Goal: Task Accomplishment & Management: Manage account settings

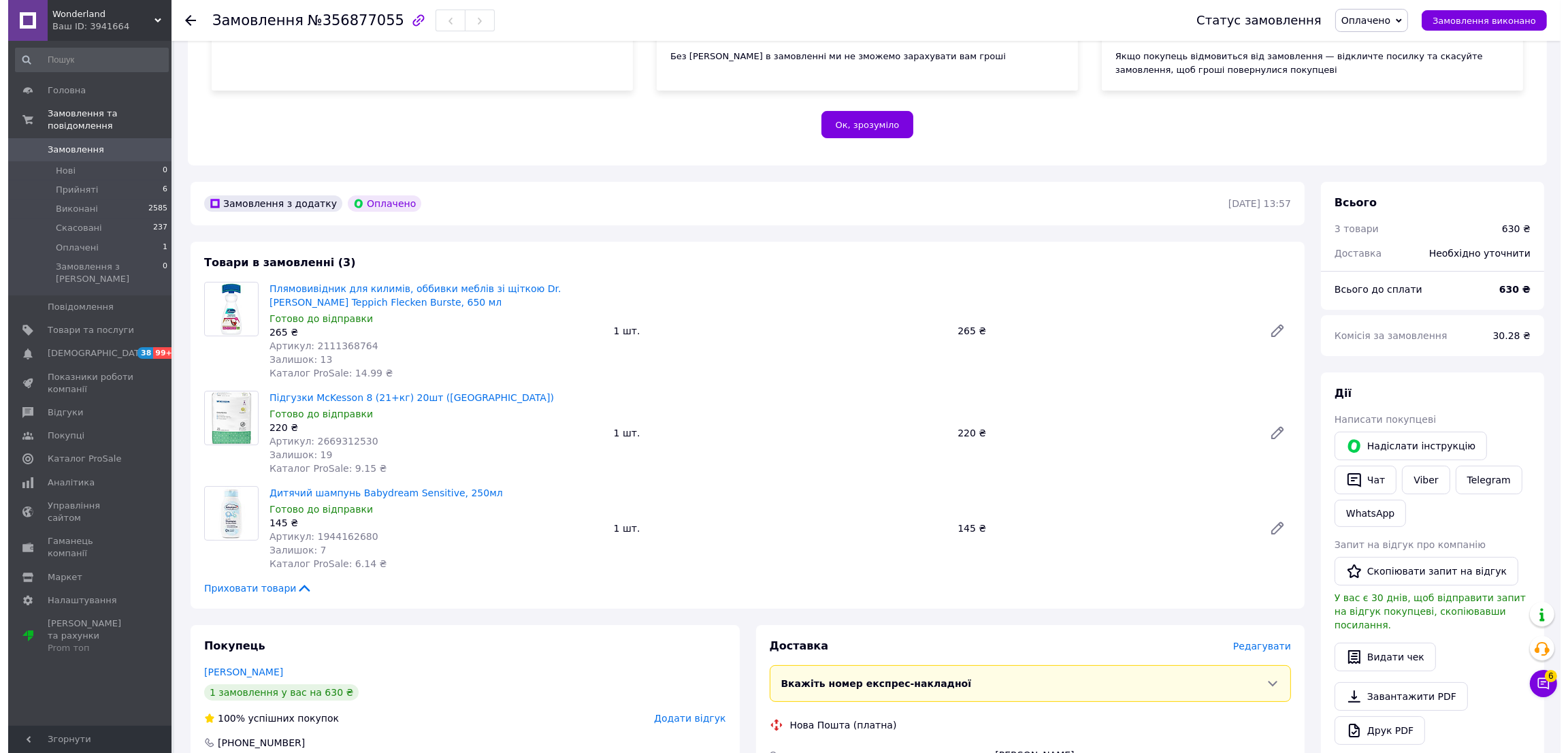
scroll to position [262, 0]
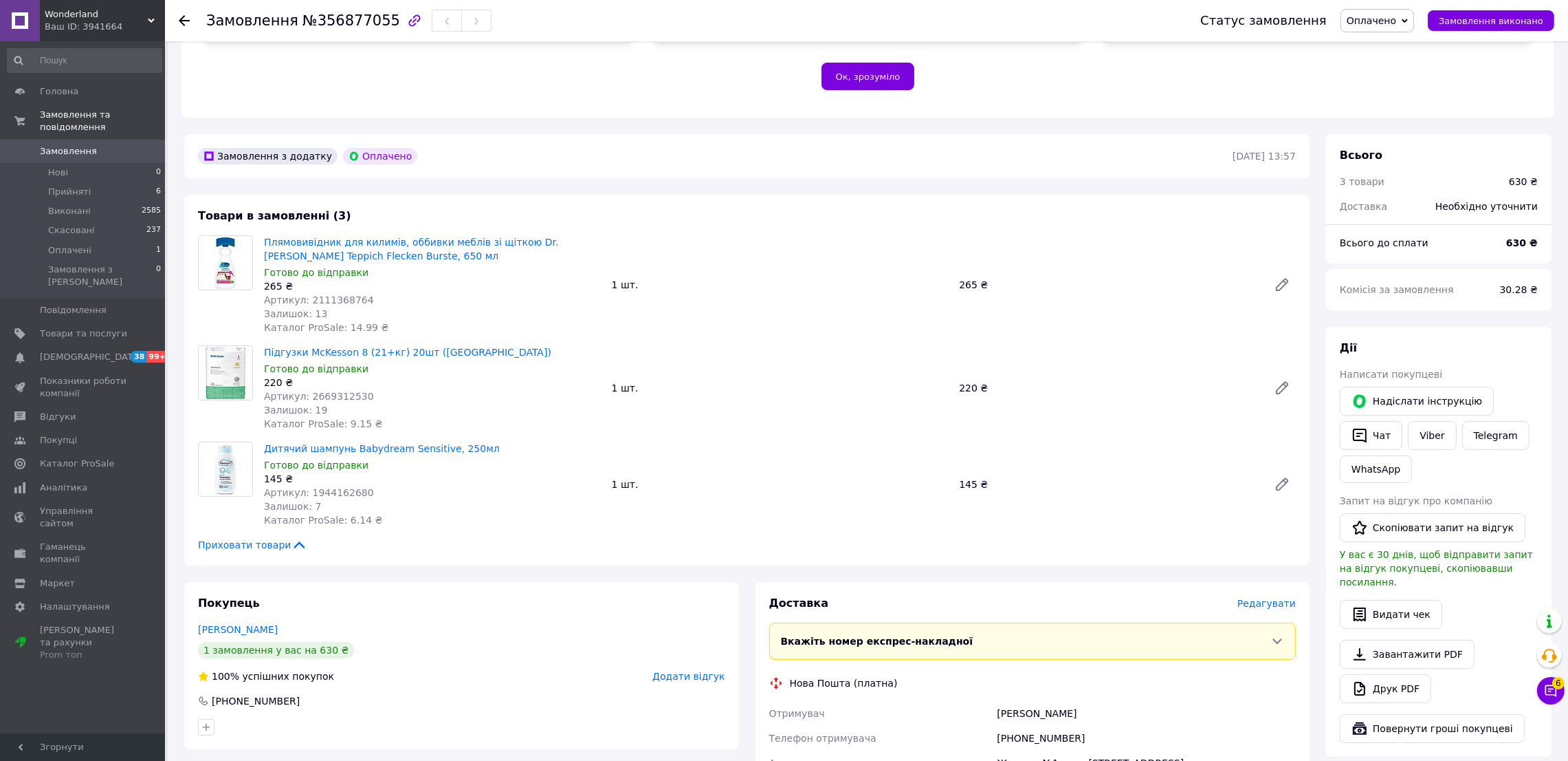
click at [1273, 607] on span "Редагувати" at bounding box center [1266, 603] width 59 height 11
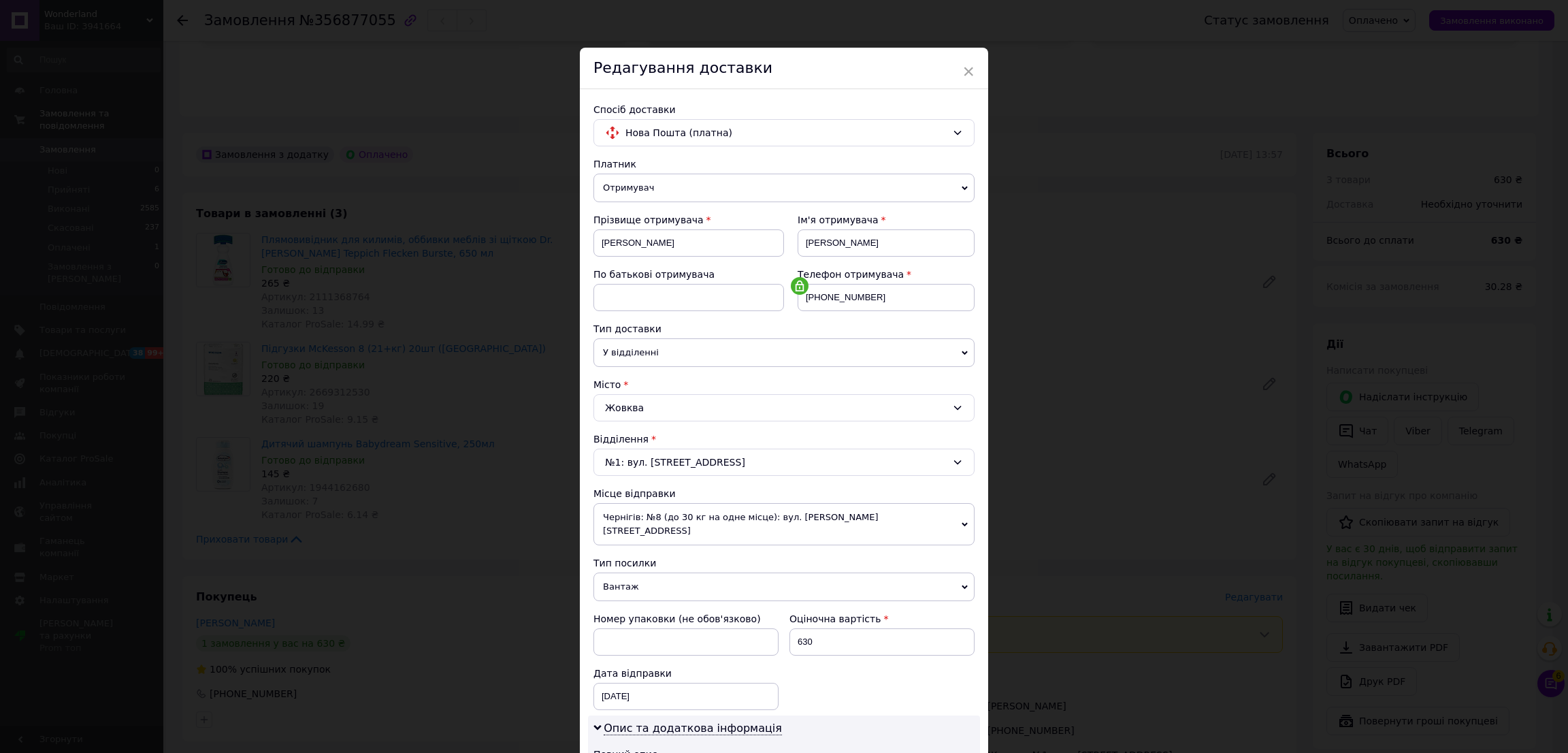
drag, startPoint x: 1549, startPoint y: 412, endPoint x: 1567, endPoint y: 512, distance: 101.6
click at [1567, 512] on div "× Редагування доставки Спосіб доставки Нова Пошта (платна) Платник Отримувач Ві…" at bounding box center [784, 376] width 1568 height 753
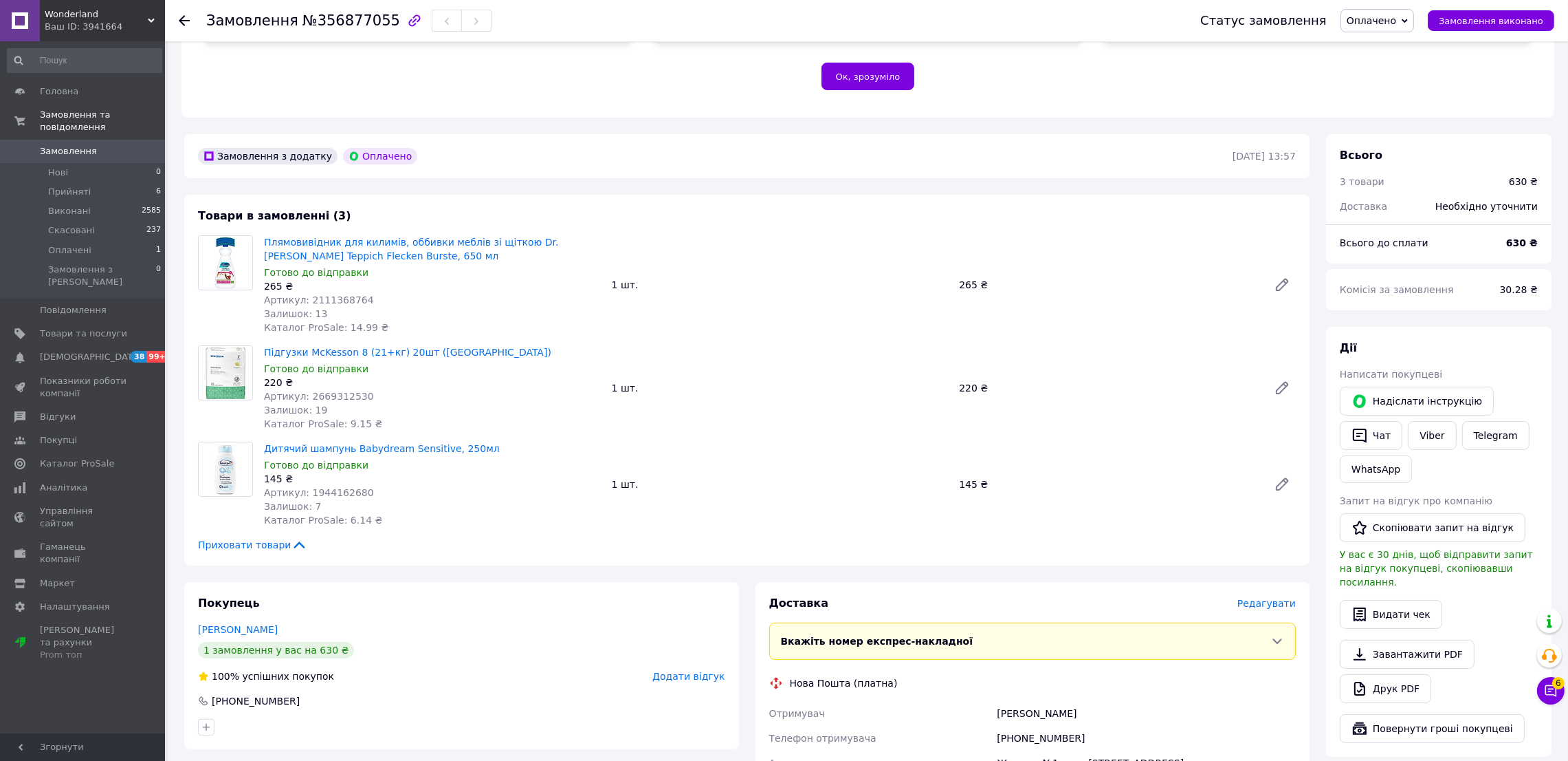
click at [1268, 609] on span "Редагувати" at bounding box center [1266, 603] width 59 height 11
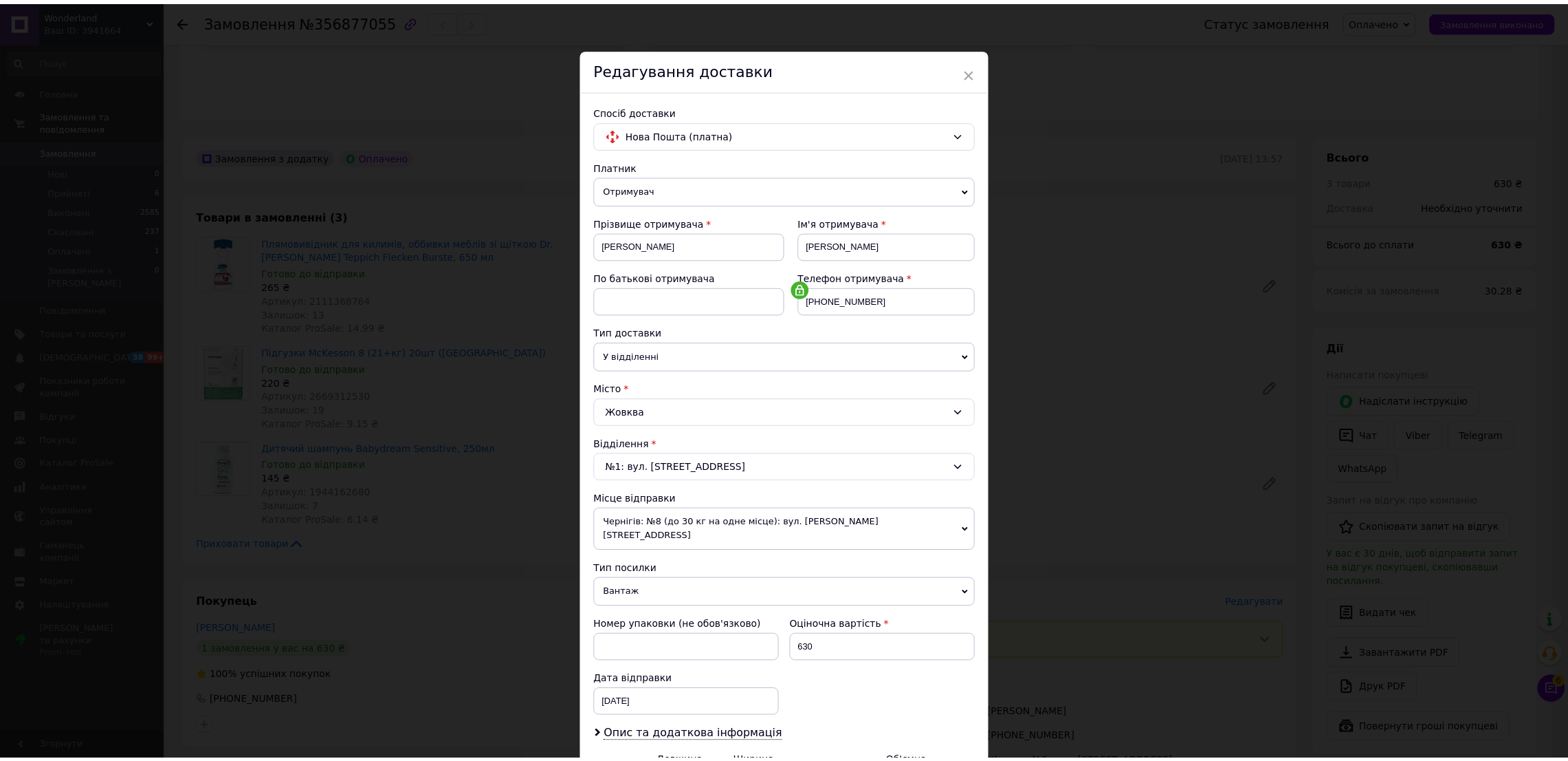
scroll to position [155, 0]
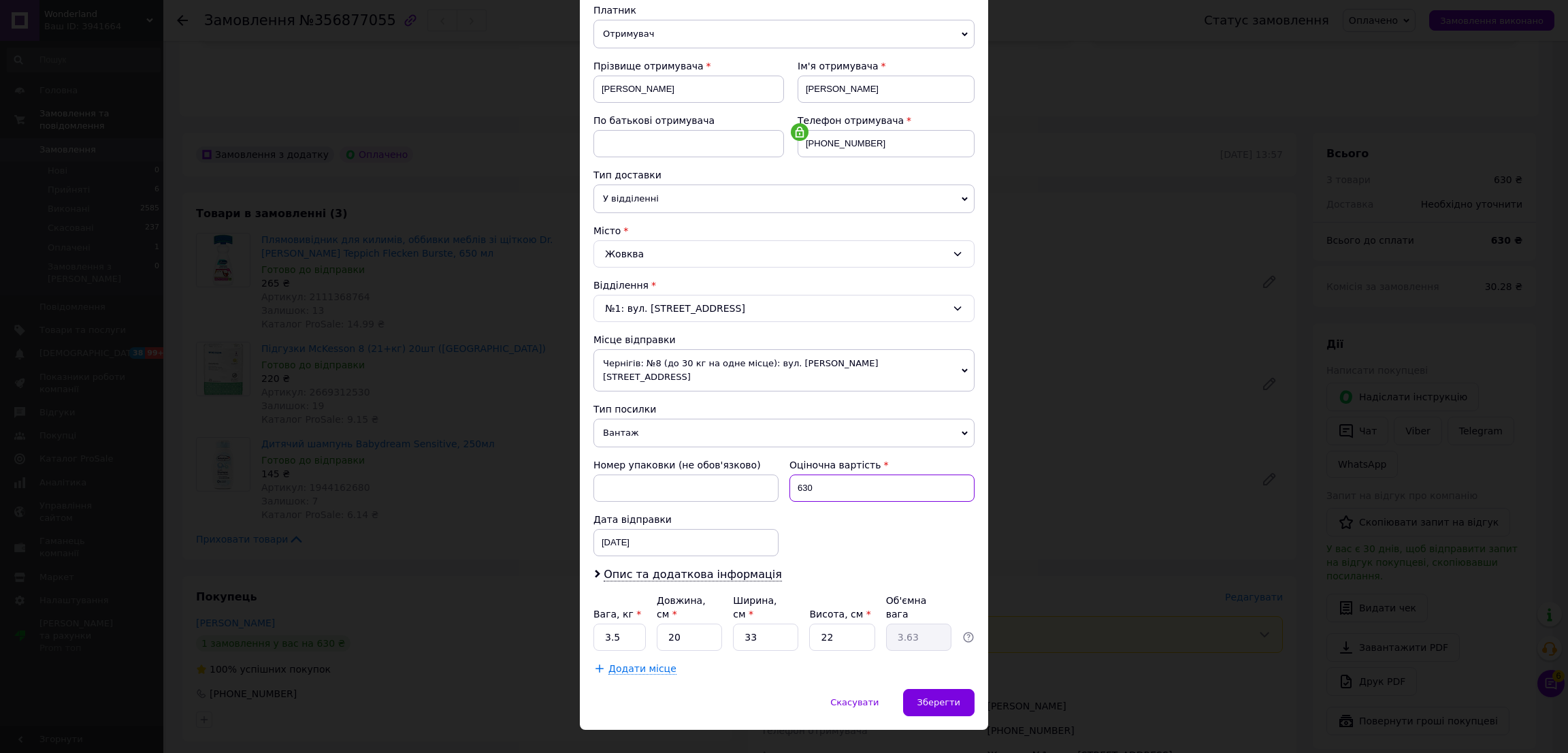
click at [922, 479] on input "630" at bounding box center [882, 488] width 185 height 27
type input "500"
click at [633, 624] on input "3.5" at bounding box center [619, 637] width 52 height 27
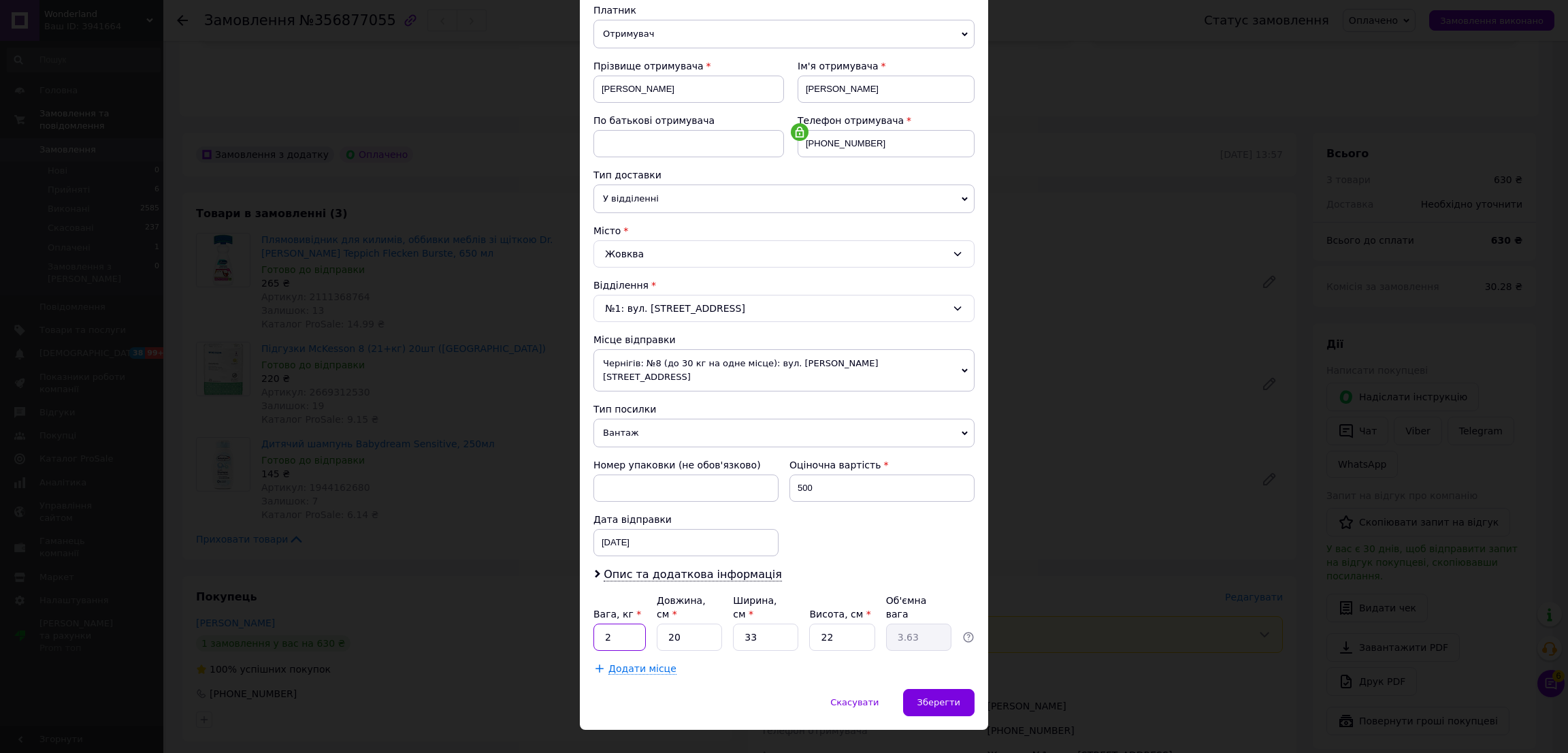
type input "2"
click at [778, 624] on input "33" at bounding box center [765, 637] width 65 height 27
type input "2"
type input "0.22"
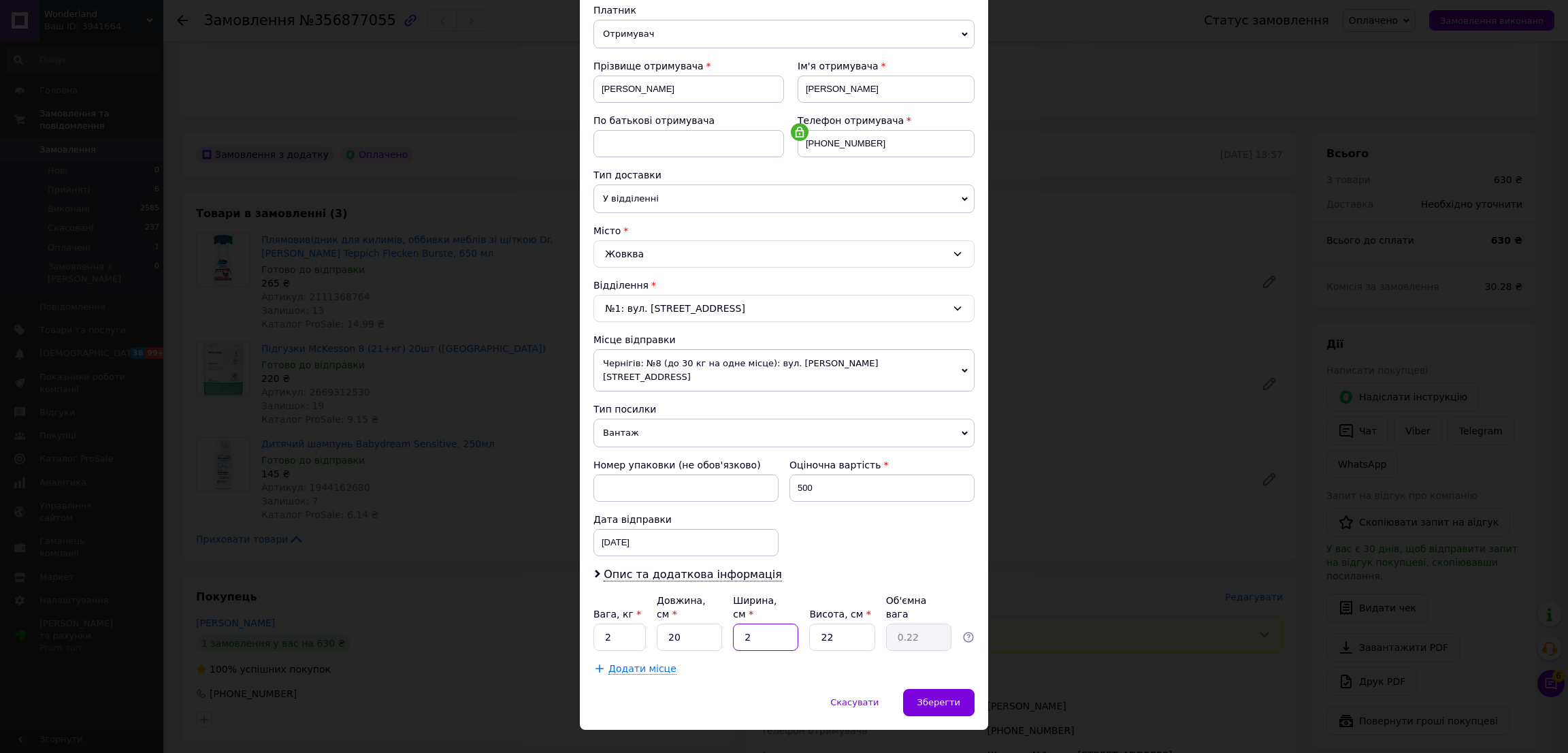
type input "20"
type input "2.2"
type input "20"
click at [855, 624] on input "22" at bounding box center [842, 637] width 65 height 27
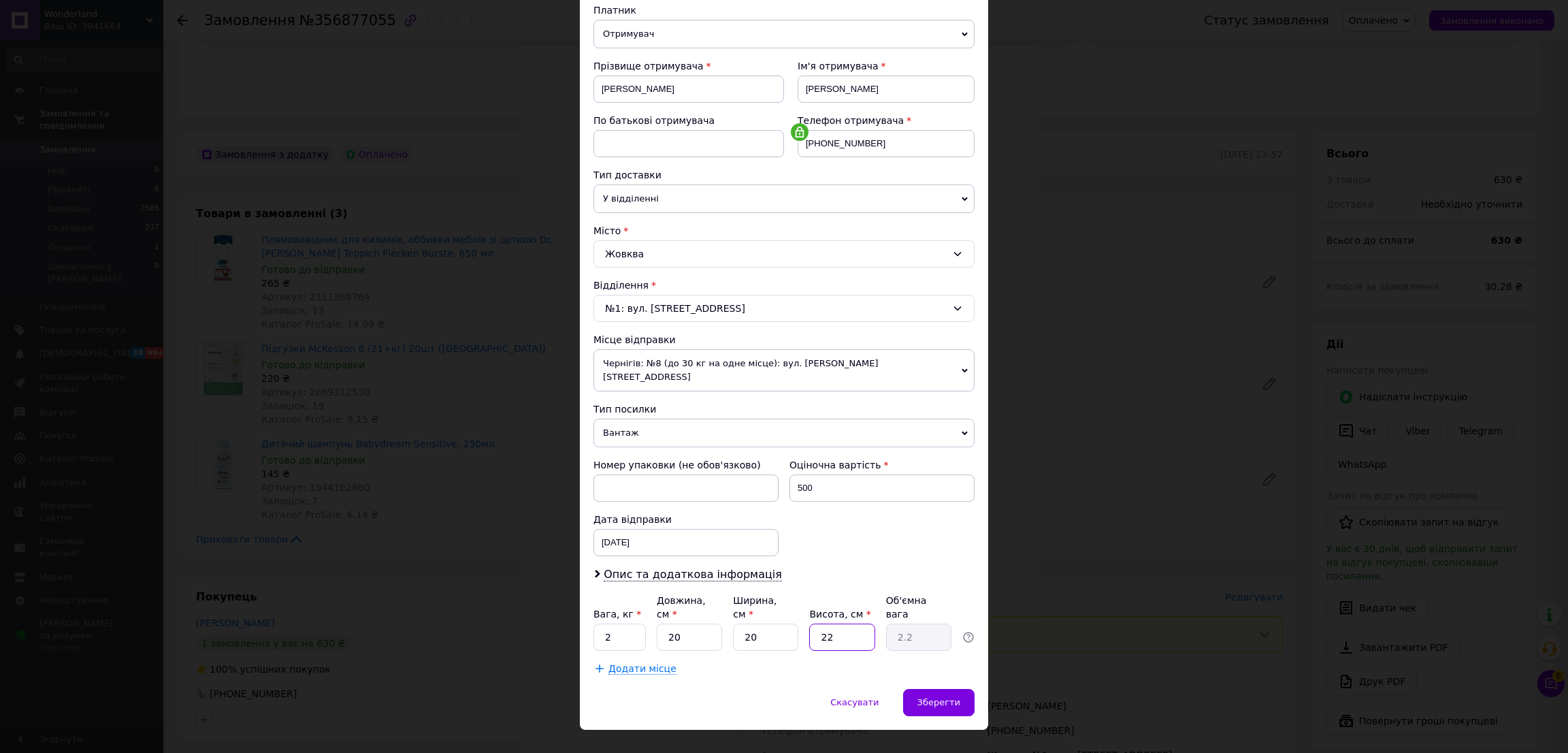
type input "2"
type input "0.2"
type input "20"
type input "2"
type input "20"
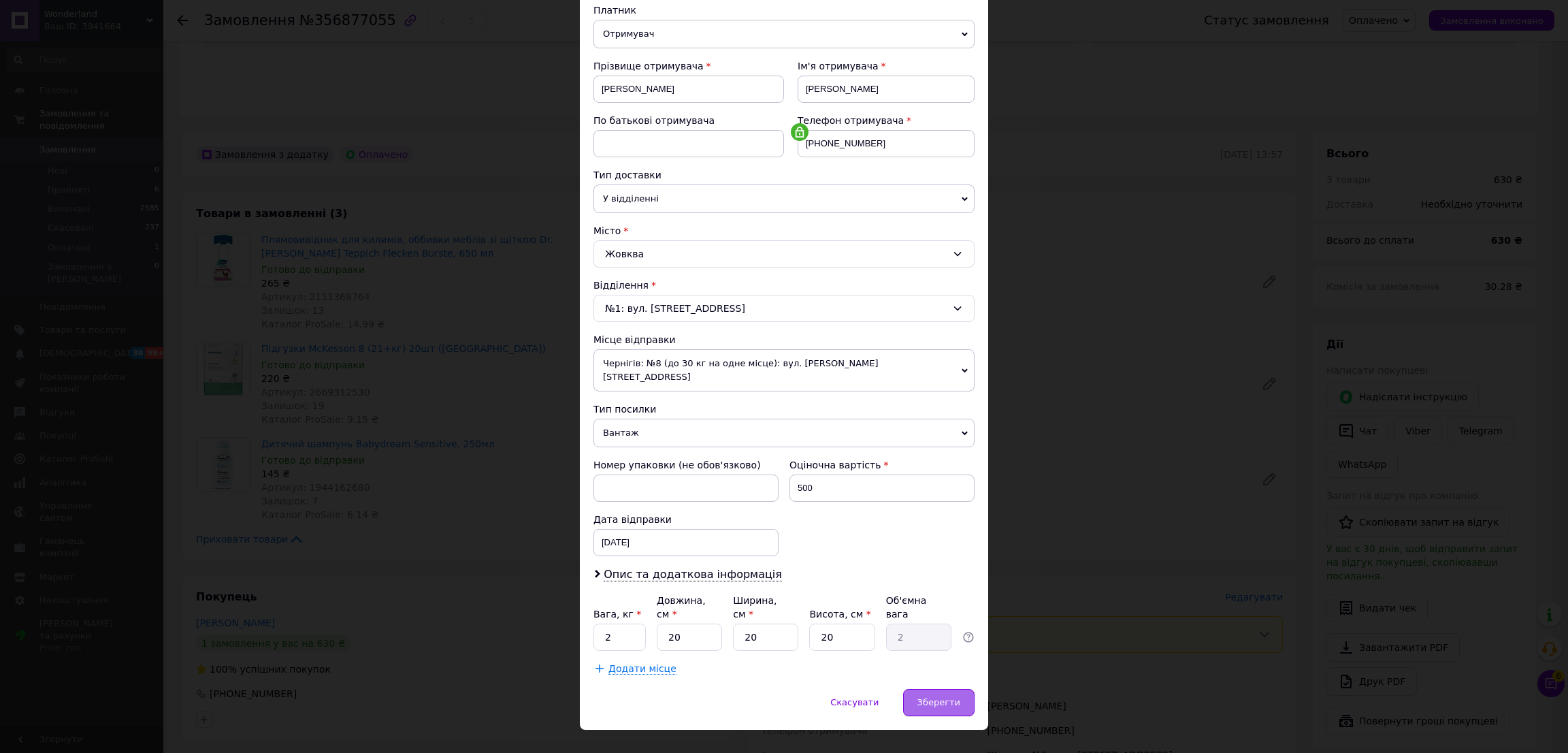
click at [916, 689] on div "Зберегти" at bounding box center [939, 702] width 72 height 27
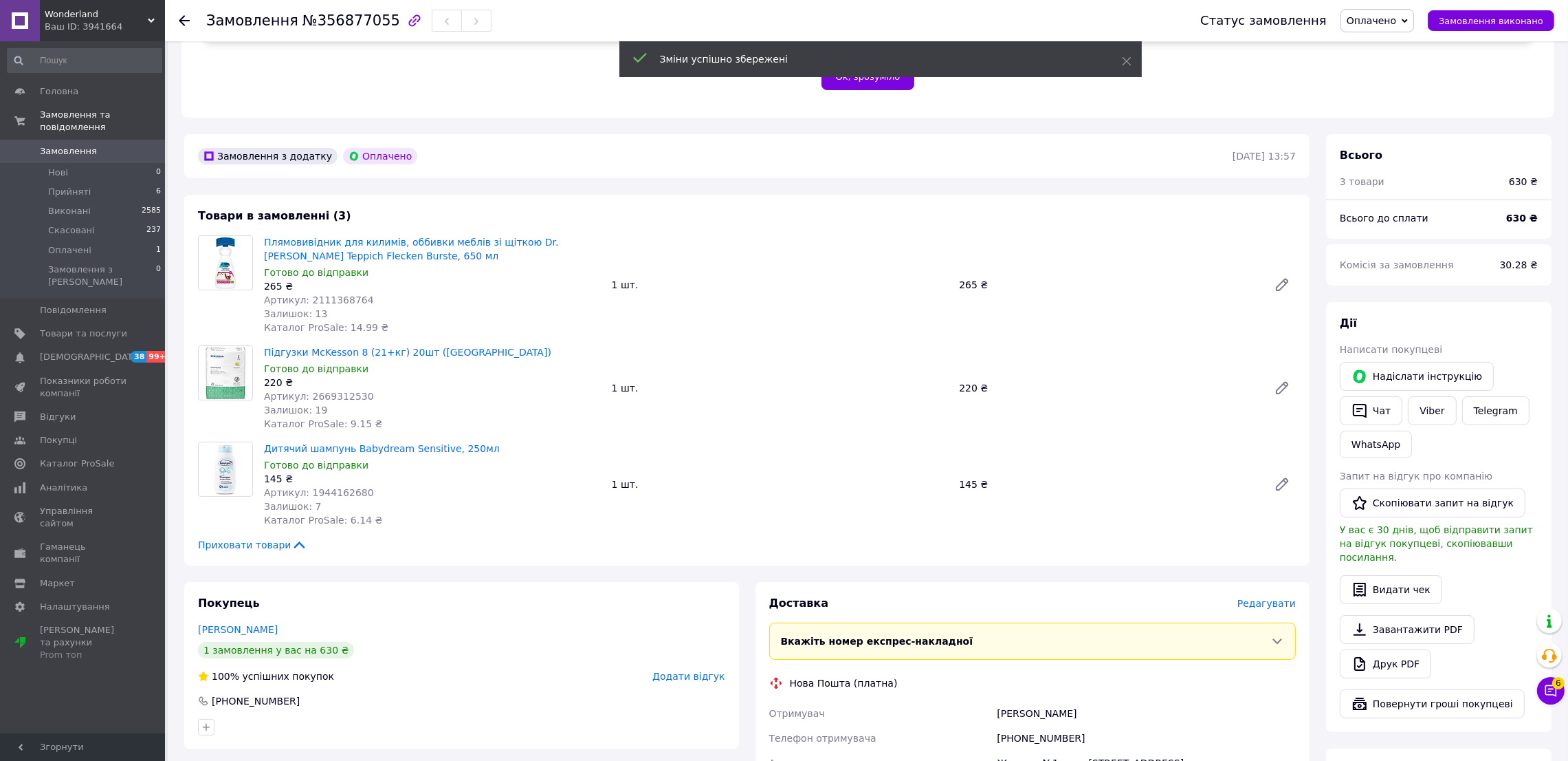
scroll to position [480, 0]
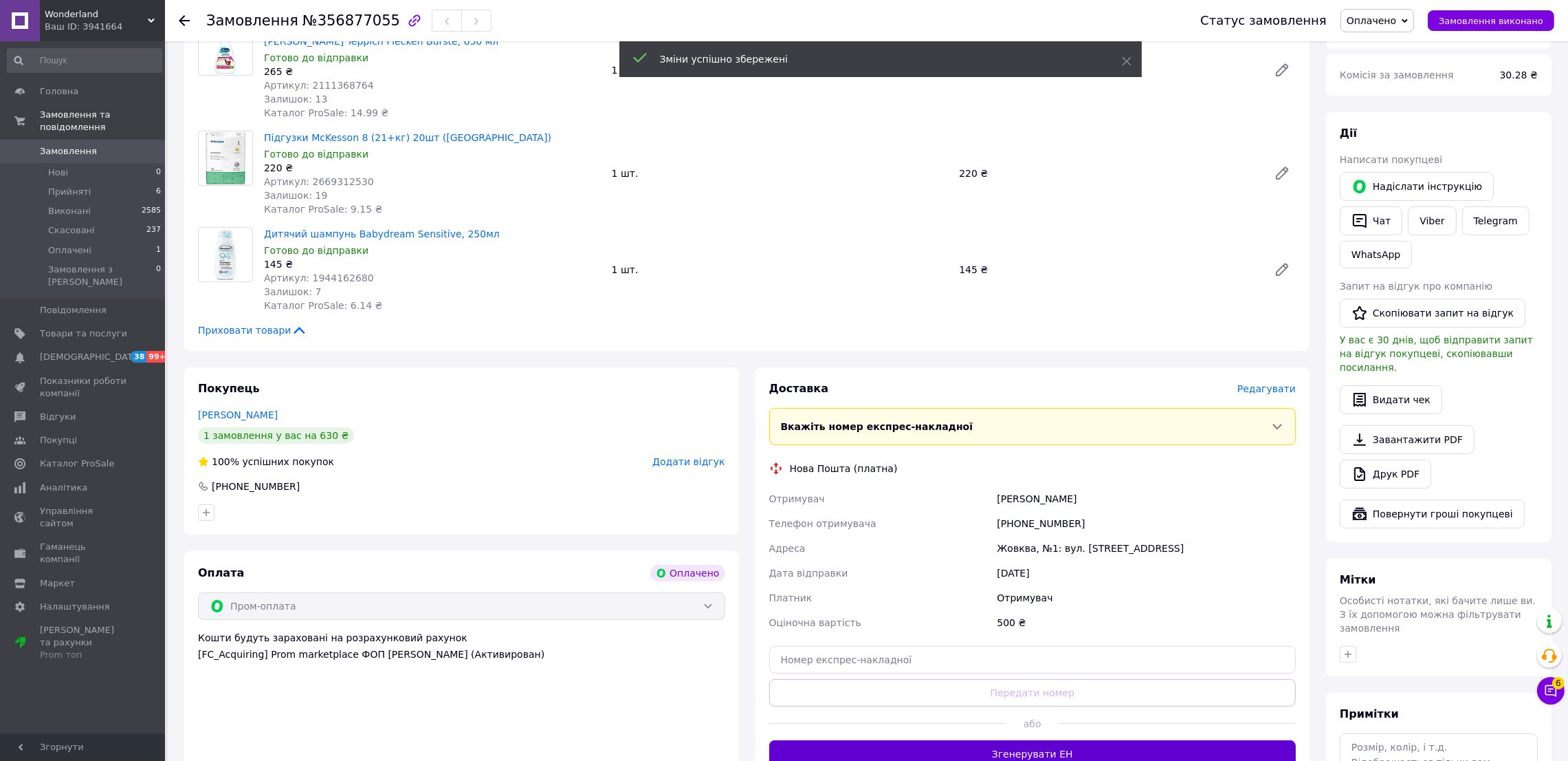
click at [1148, 749] on button "Згенерувати ЕН" at bounding box center [1033, 754] width 527 height 27
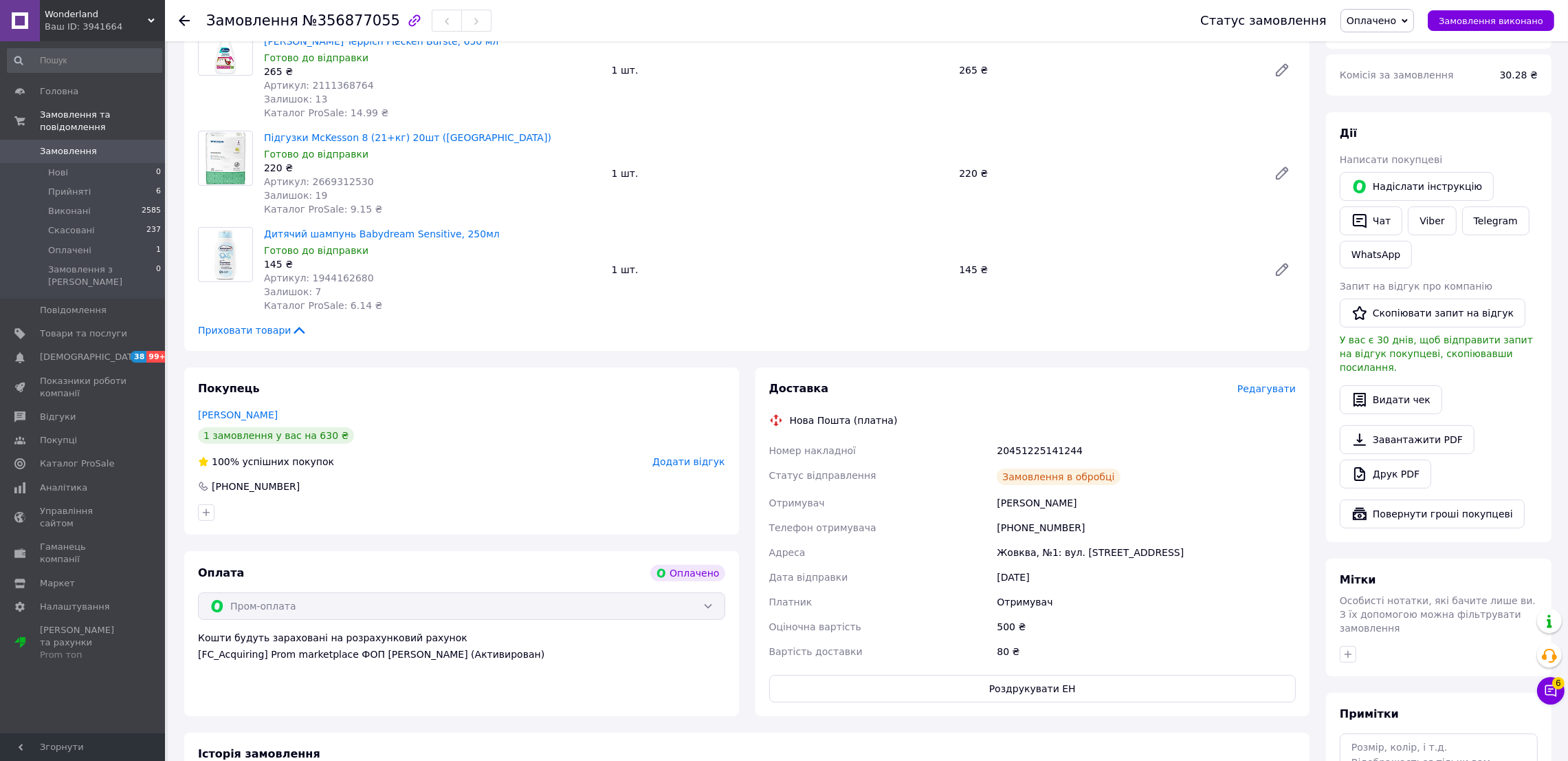
click at [1039, 448] on div "20451225141244" at bounding box center [1146, 450] width 305 height 25
copy div "20451225141244"
